Goal: Find specific page/section: Find specific page/section

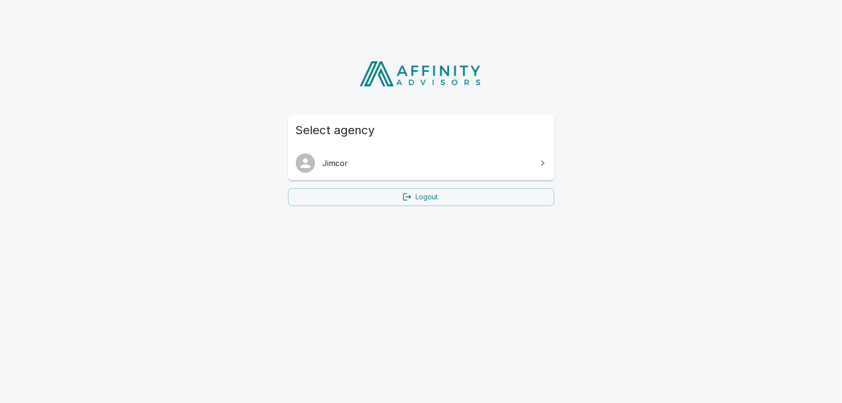
click at [334, 164] on span "Jimcor" at bounding box center [427, 163] width 208 height 12
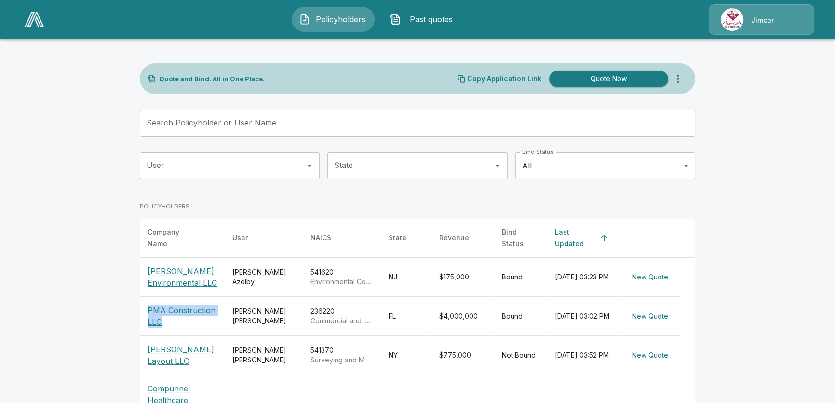
drag, startPoint x: 168, startPoint y: 314, endPoint x: 143, endPoint y: 302, distance: 28.0
click at [143, 302] on th "PMA Construction LLC" at bounding box center [182, 316] width 85 height 39
